Goal: Information Seeking & Learning: Learn about a topic

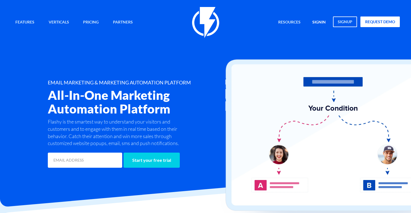
click at [316, 23] on link "signin" at bounding box center [319, 22] width 22 height 12
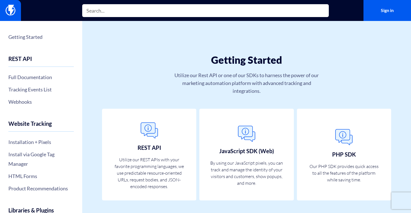
click at [110, 11] on input "text" at bounding box center [205, 10] width 246 height 13
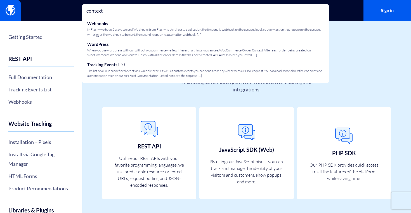
scroll to position [1, 0]
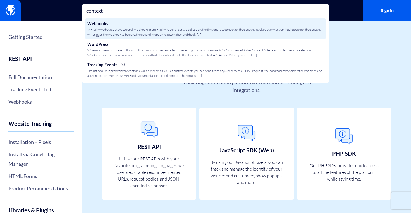
type input "context"
click at [123, 27] on span "In Flashy we have 2 ways to send Webhooks from Flashy to third-party applicatio…" at bounding box center [205, 31] width 236 height 9
